Goal: Obtain resource: Obtain resource

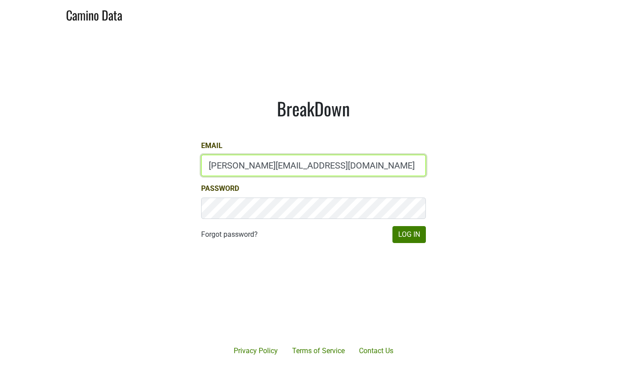
click at [327, 158] on input "anne@mommenpop.com" at bounding box center [313, 165] width 225 height 21
type input "anne@poewines.com"
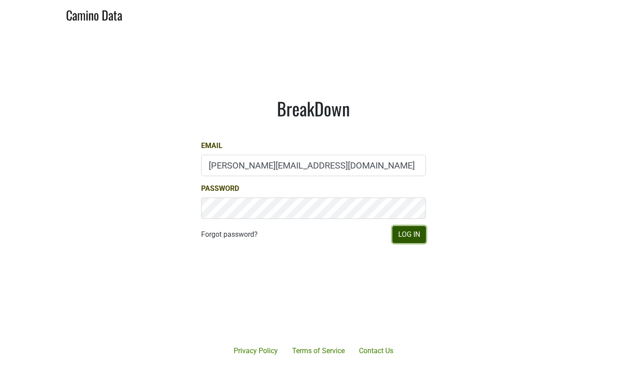
click at [411, 235] on button "Log In" at bounding box center [408, 234] width 33 height 17
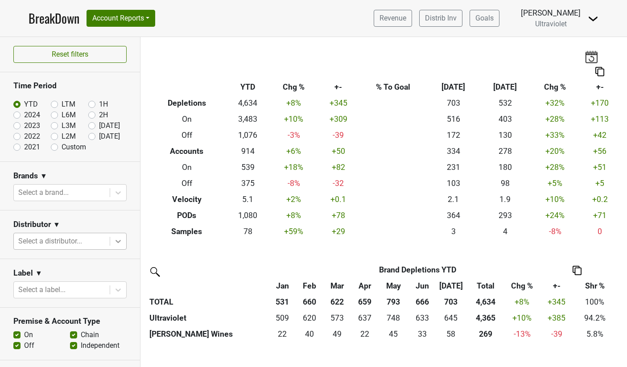
click at [114, 237] on icon at bounding box center [118, 241] width 9 height 9
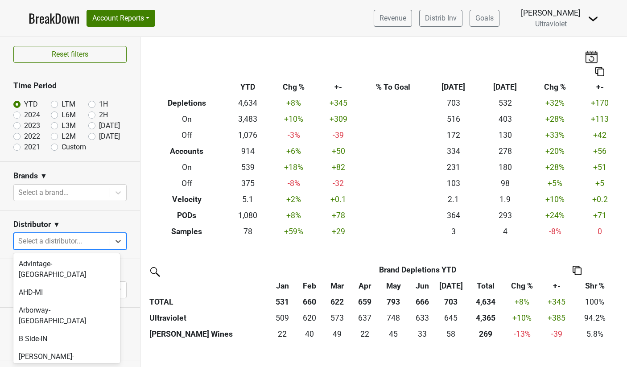
scroll to position [339, 0]
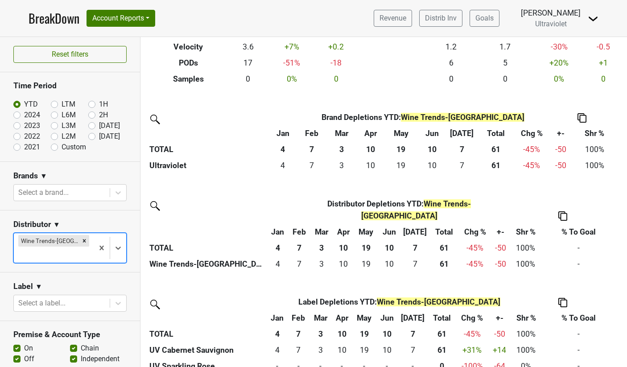
scroll to position [155, 0]
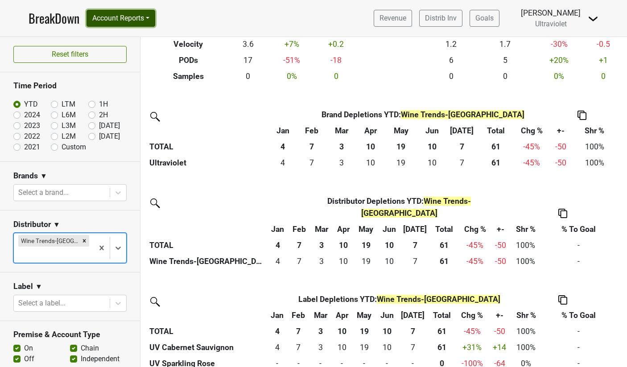
click at [126, 19] on button "Account Reports" at bounding box center [121, 18] width 69 height 17
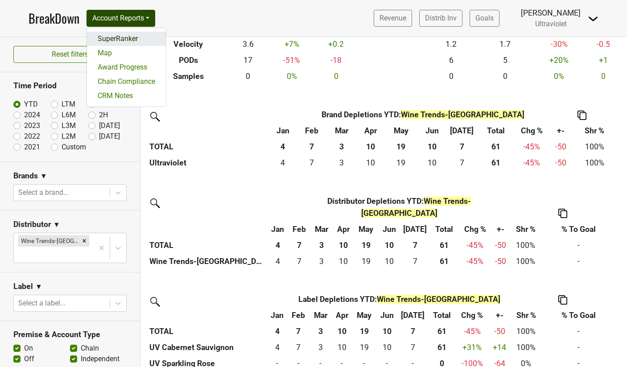
click at [119, 37] on link "SuperRanker" at bounding box center [126, 39] width 79 height 14
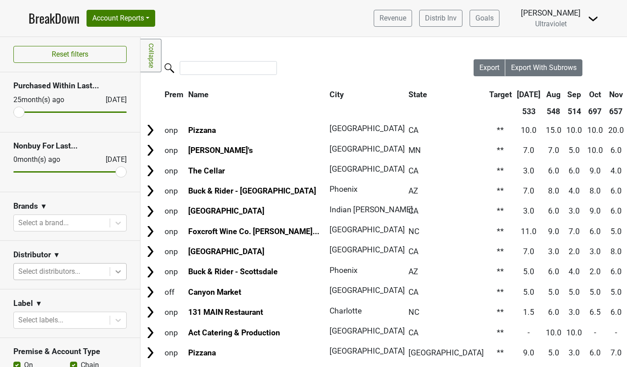
click at [114, 274] on icon at bounding box center [118, 271] width 9 height 9
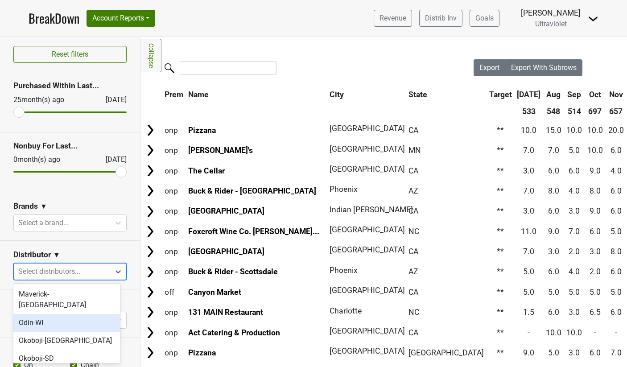
scroll to position [370, 0]
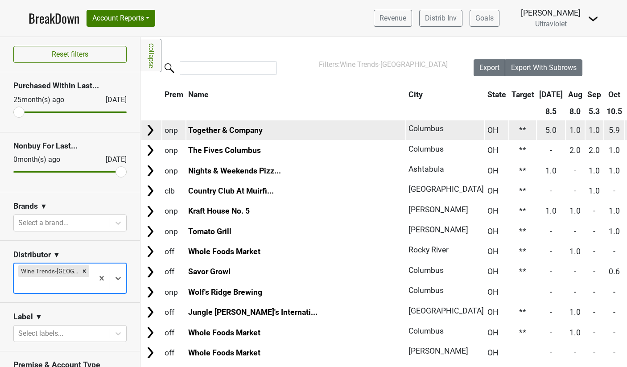
click at [146, 130] on img at bounding box center [150, 130] width 13 height 13
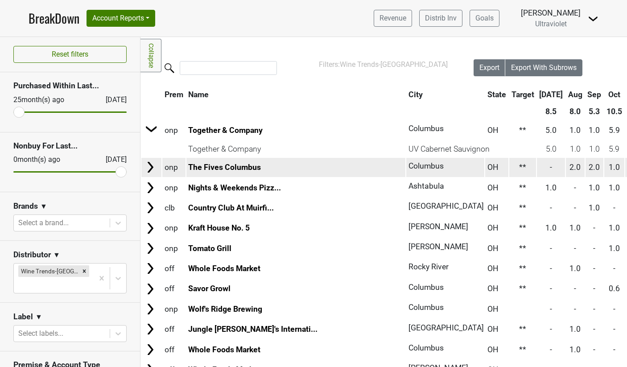
click at [147, 171] on img at bounding box center [150, 167] width 13 height 13
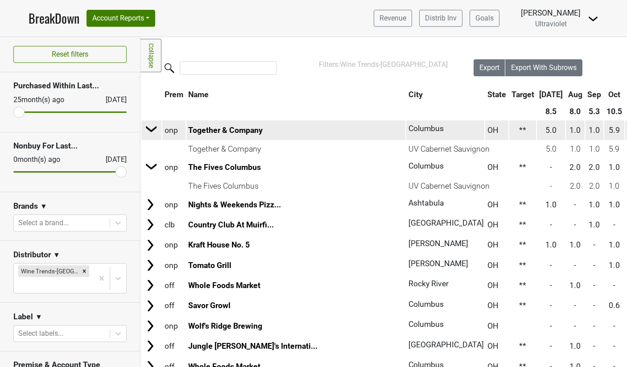
click at [153, 132] on img at bounding box center [151, 128] width 13 height 13
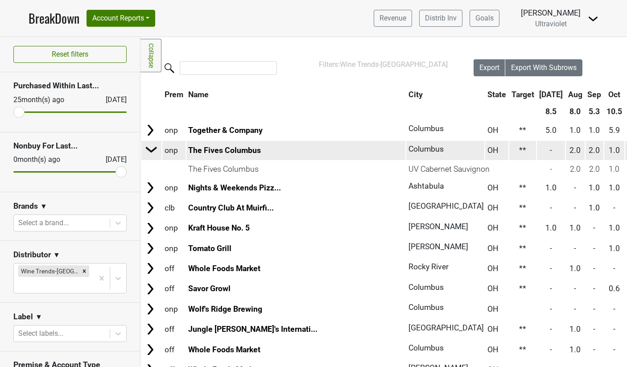
click at [156, 152] on img at bounding box center [151, 149] width 13 height 13
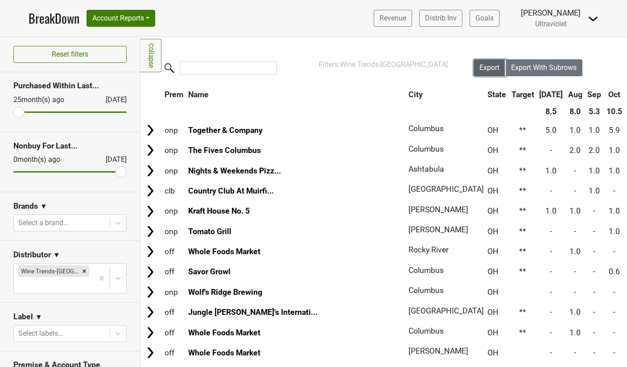
click at [479, 71] on span "Export" at bounding box center [489, 67] width 20 height 8
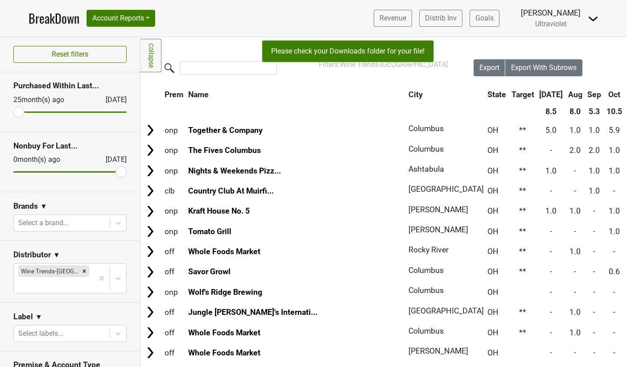
click at [446, 4] on nav "BreakDown Account Reports SuperRanker Map Award Progress Chain Compliance CRM N…" at bounding box center [313, 18] width 584 height 37
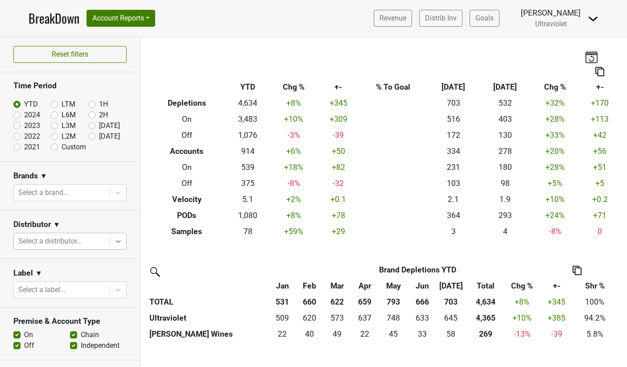
click at [114, 241] on icon at bounding box center [118, 241] width 9 height 9
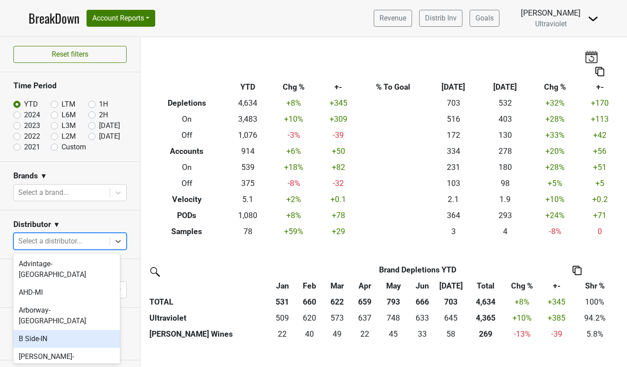
scroll to position [339, 0]
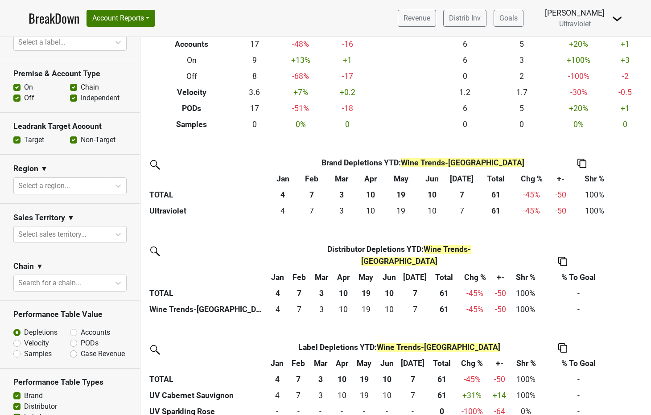
scroll to position [350, 0]
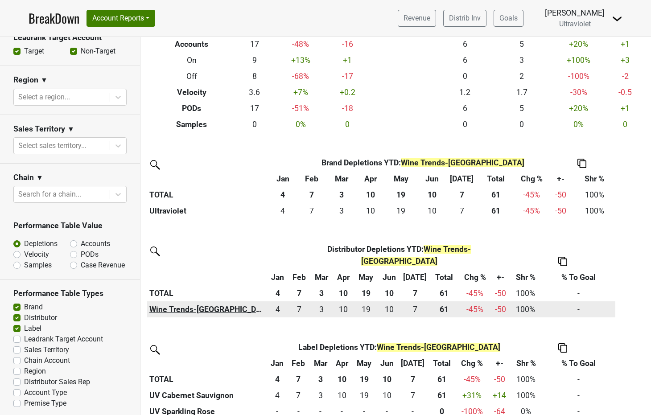
click at [182, 302] on th "Wine Trends-[GEOGRAPHIC_DATA]" at bounding box center [207, 310] width 120 height 16
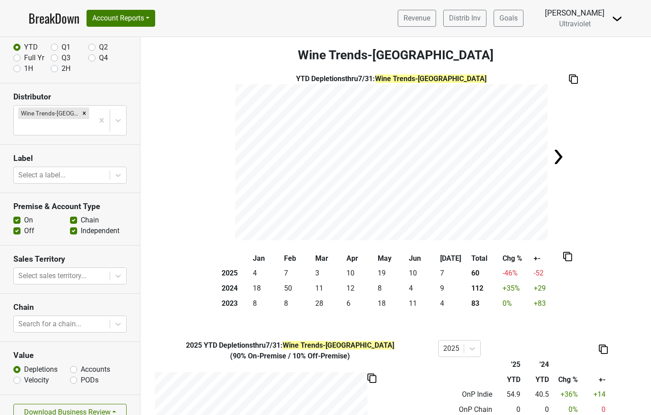
scroll to position [54, 0]
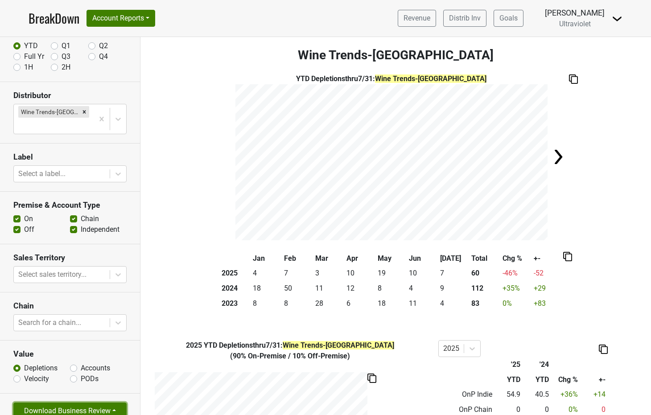
click at [68, 403] on button "Download Business Review" at bounding box center [69, 411] width 113 height 17
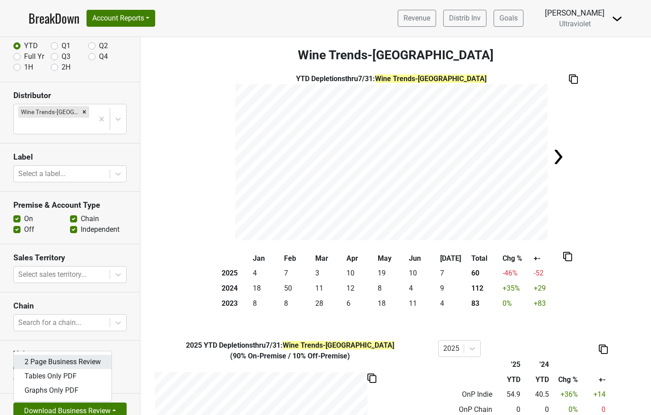
click at [81, 355] on link "2 Page Business Review" at bounding box center [63, 362] width 98 height 14
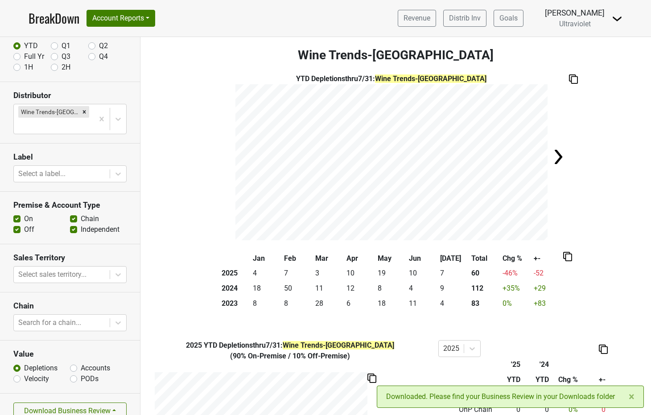
click at [24, 58] on label "Full Yr" at bounding box center [34, 56] width 20 height 11
click at [17, 58] on input "Full Yr" at bounding box center [16, 55] width 7 height 9
radio input "true"
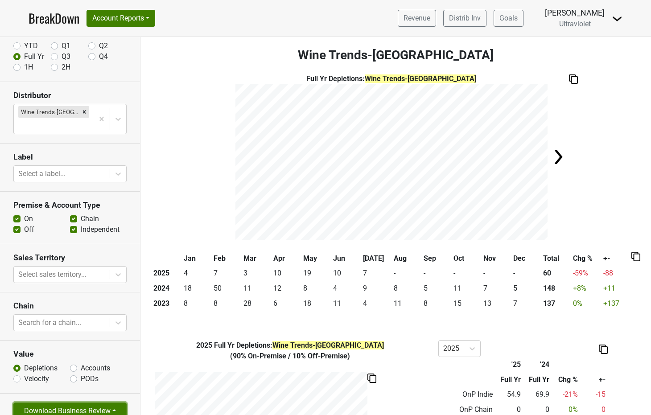
click at [83, 403] on button "Download Business Review" at bounding box center [69, 411] width 113 height 17
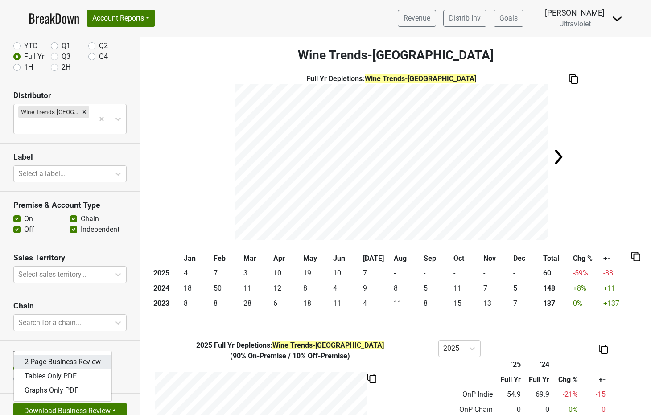
click at [84, 355] on link "2 Page Business Review" at bounding box center [63, 362] width 98 height 14
